Goal: Answer question/provide support: Share knowledge or assist other users

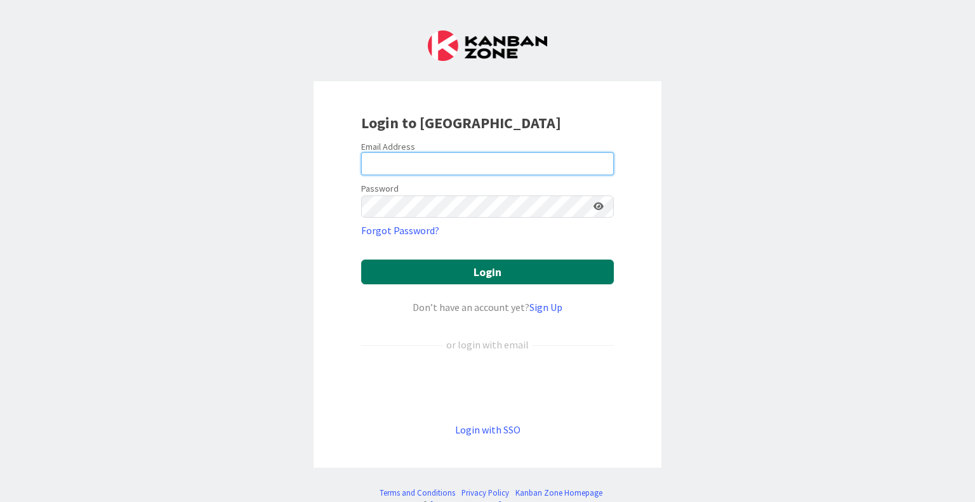
type input "[PERSON_NAME][EMAIL_ADDRESS][PERSON_NAME][DOMAIN_NAME]"
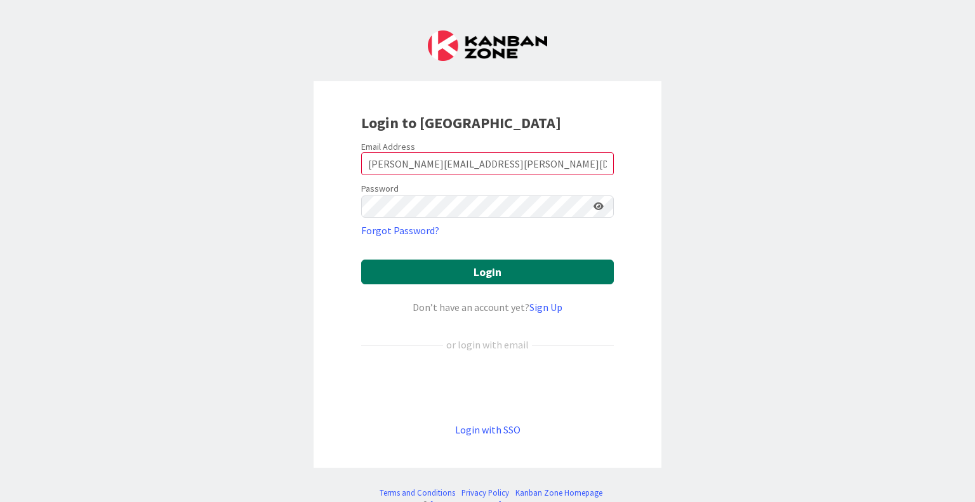
click at [463, 272] on button "Login" at bounding box center [487, 272] width 253 height 25
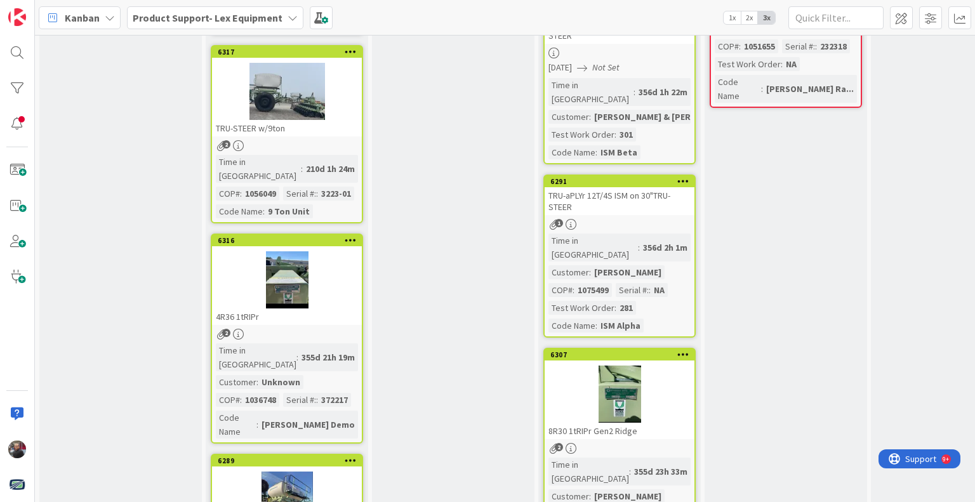
scroll to position [1361, 0]
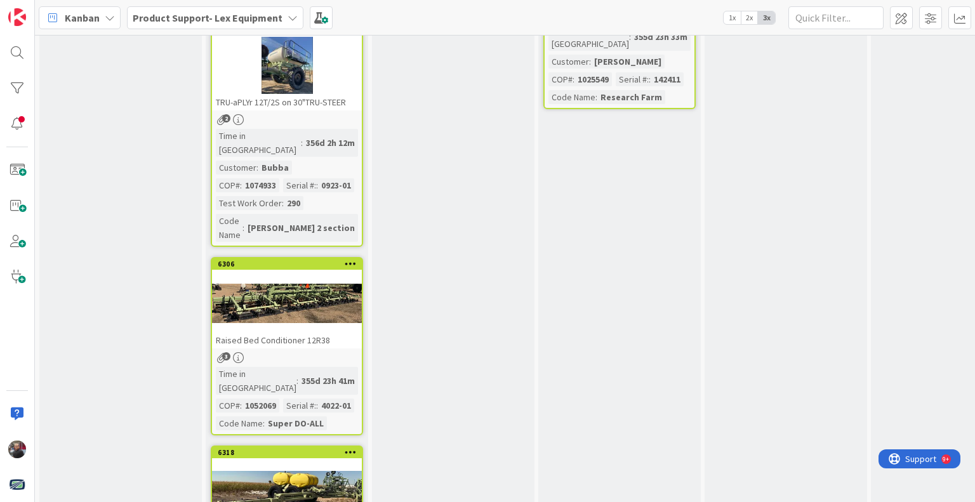
scroll to position [1805, 0]
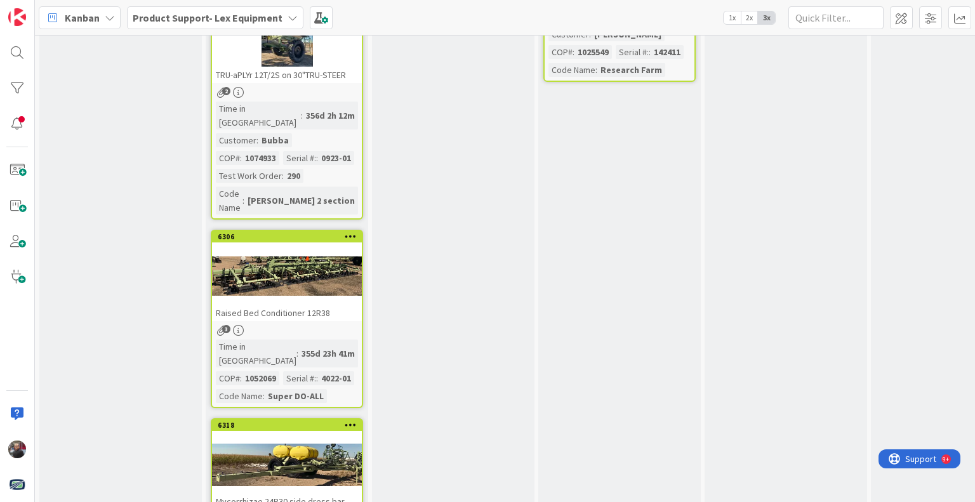
click at [296, 436] on div at bounding box center [287, 464] width 150 height 57
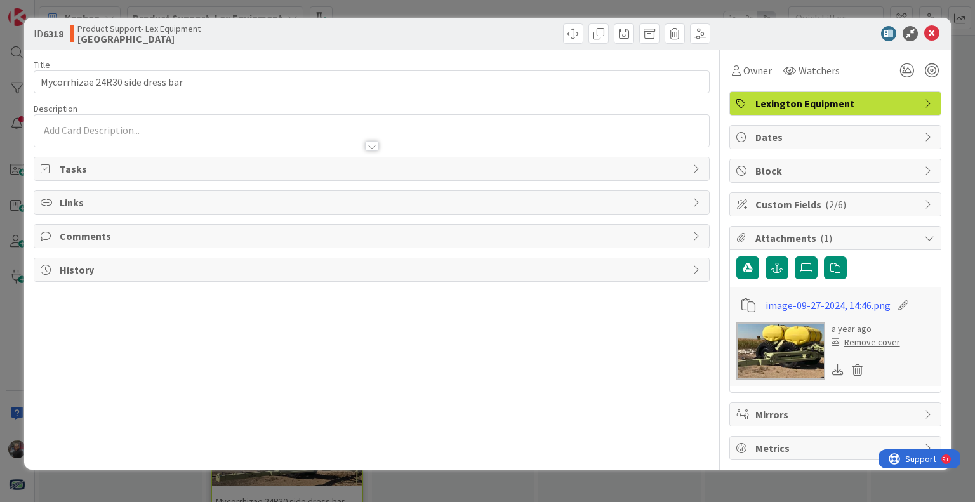
click at [782, 347] on img at bounding box center [781, 351] width 89 height 57
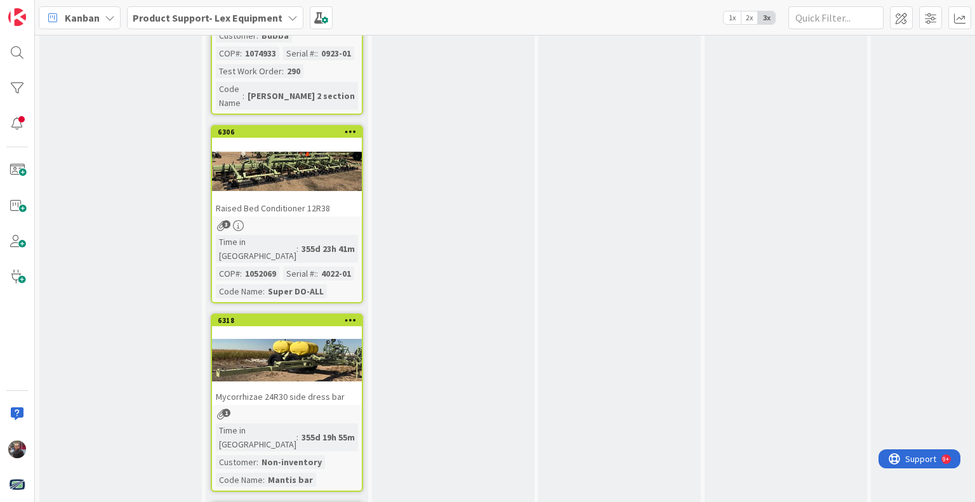
scroll to position [1932, 0]
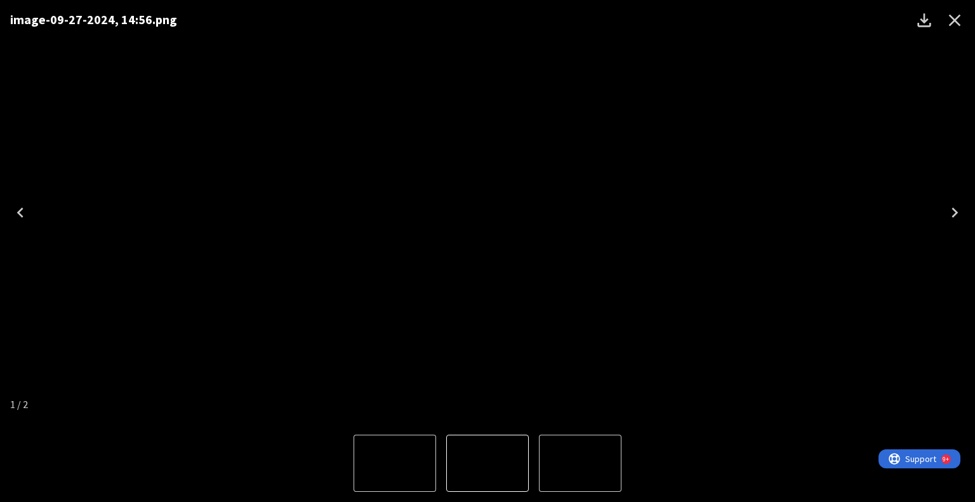
click at [580, 464] on img "2 of 2" at bounding box center [580, 464] width 0 height 0
click at [580, 464] on img "1 of 2" at bounding box center [580, 464] width 0 height 0
click at [957, 205] on icon "Next" at bounding box center [955, 213] width 20 height 20
click at [956, 23] on icon "Close" at bounding box center [955, 20] width 20 height 20
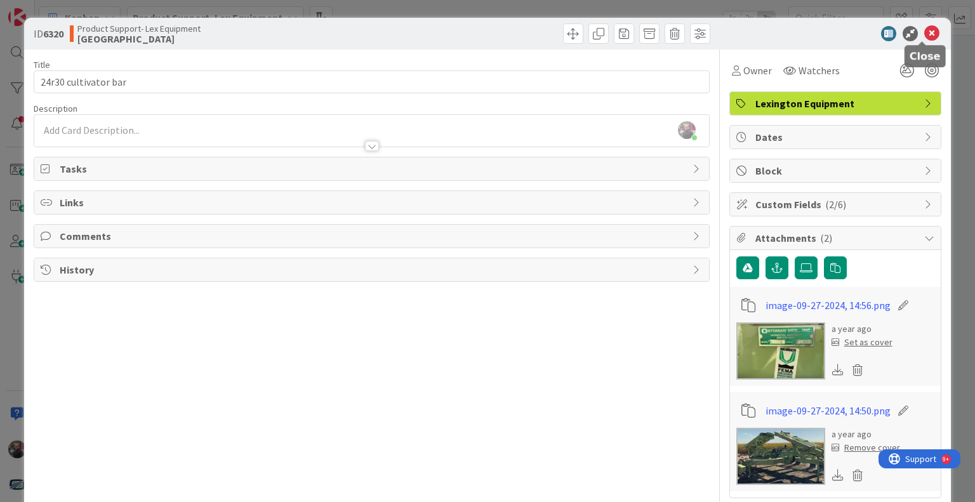
click at [925, 32] on icon at bounding box center [932, 33] width 15 height 15
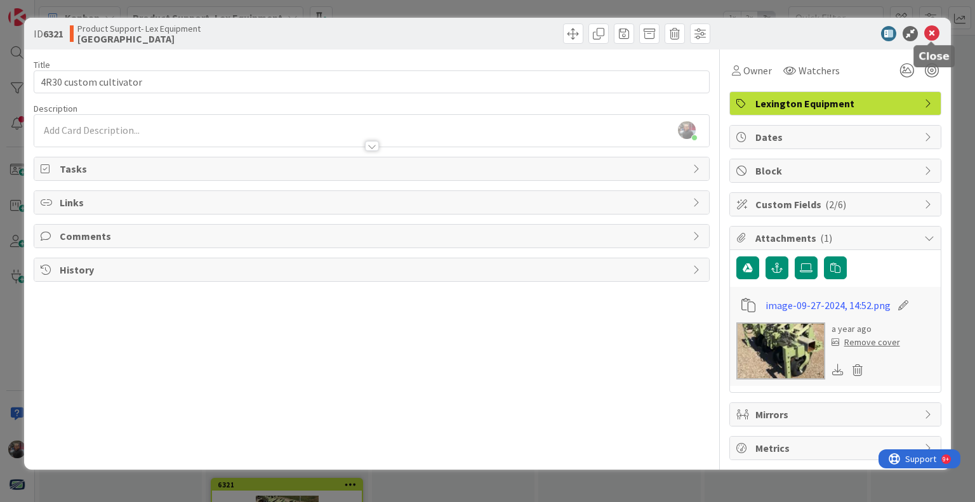
click at [932, 34] on icon at bounding box center [932, 33] width 15 height 15
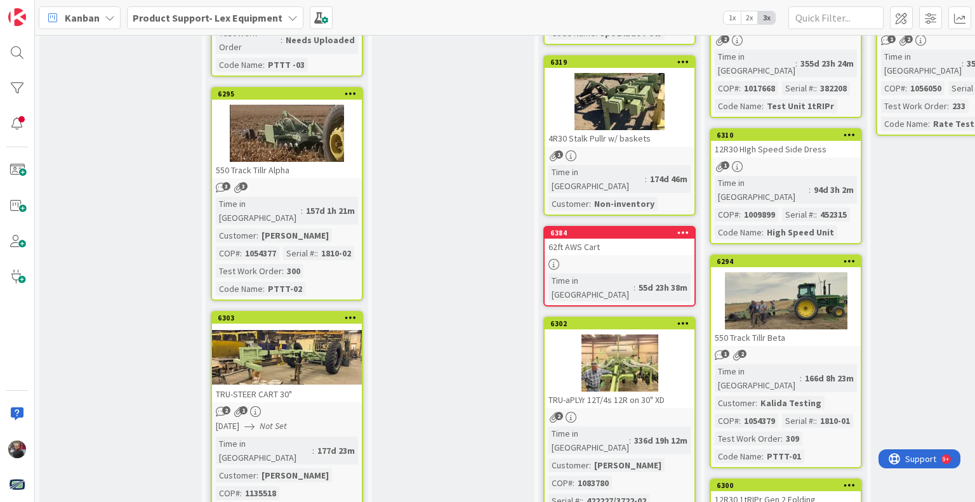
scroll to position [0, 0]
